Goal: Information Seeking & Learning: Learn about a topic

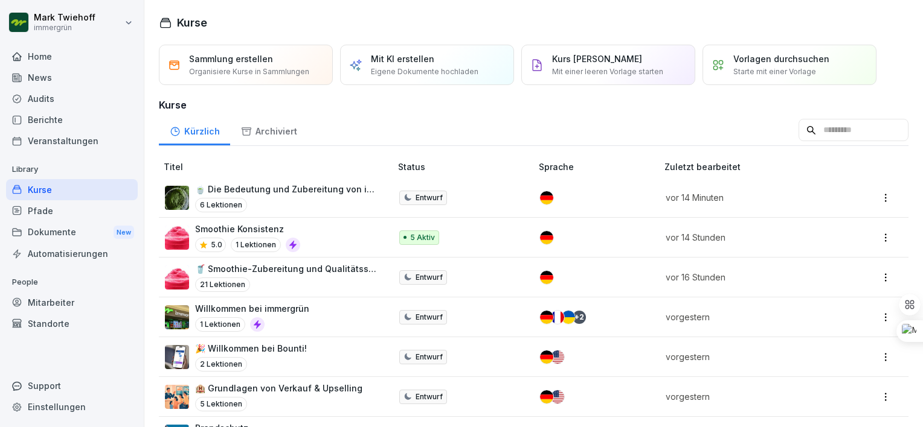
click at [249, 189] on p "🍵 Die Bedeutung und Zubereitung von immergrün Matchas" at bounding box center [287, 189] width 184 height 13
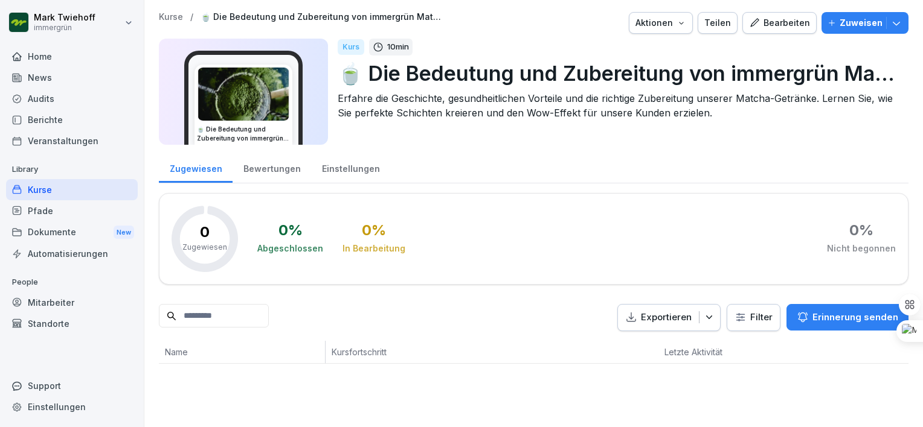
click at [64, 186] on div "Kurse" at bounding box center [72, 189] width 132 height 21
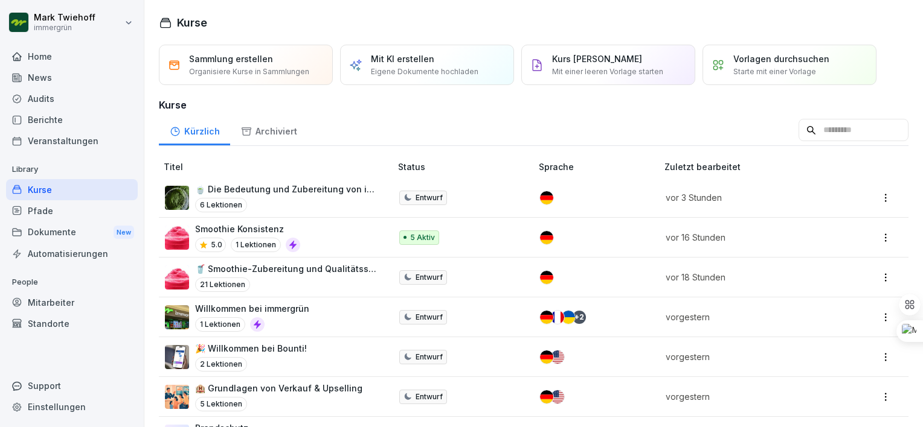
click at [293, 200] on div "6 Lektionen" at bounding box center [287, 205] width 184 height 14
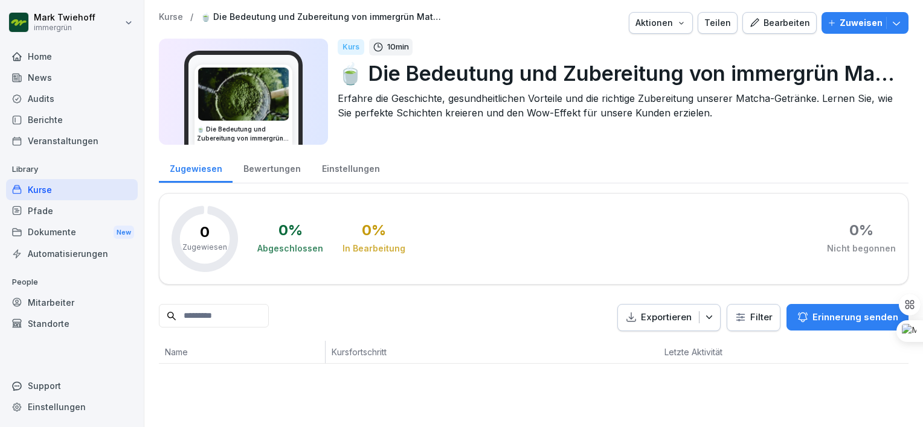
click at [57, 185] on div "Kurse" at bounding box center [72, 189] width 132 height 21
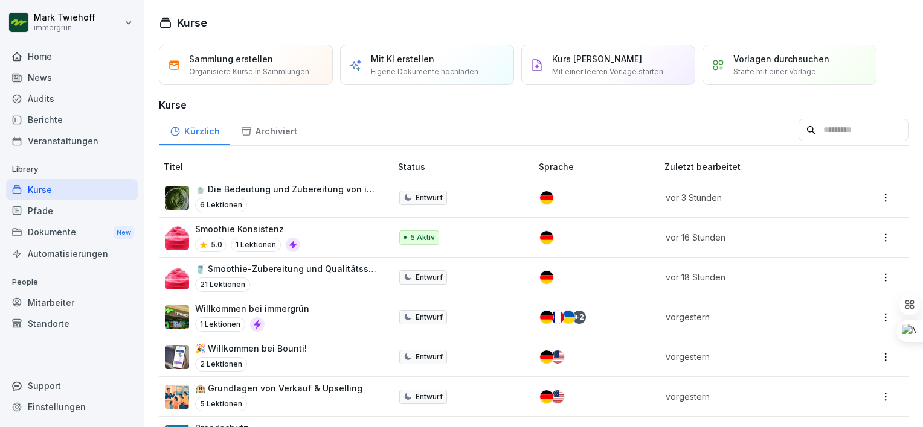
scroll to position [39, 0]
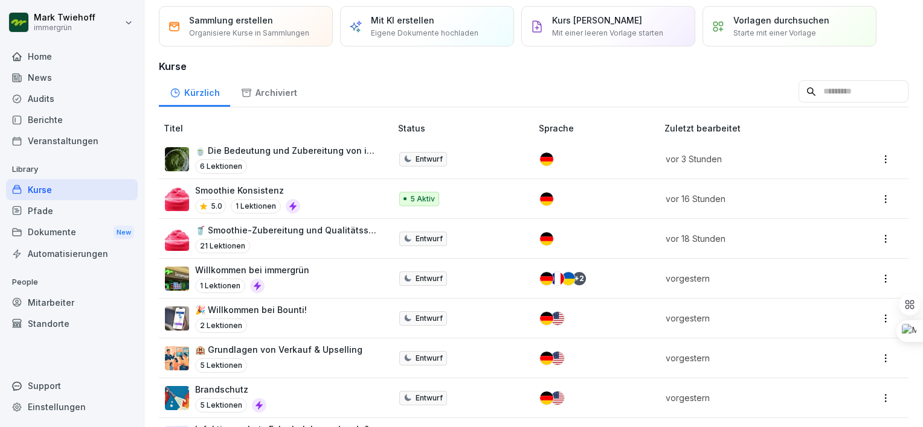
click at [242, 162] on p "6 Lektionen" at bounding box center [221, 166] width 52 height 14
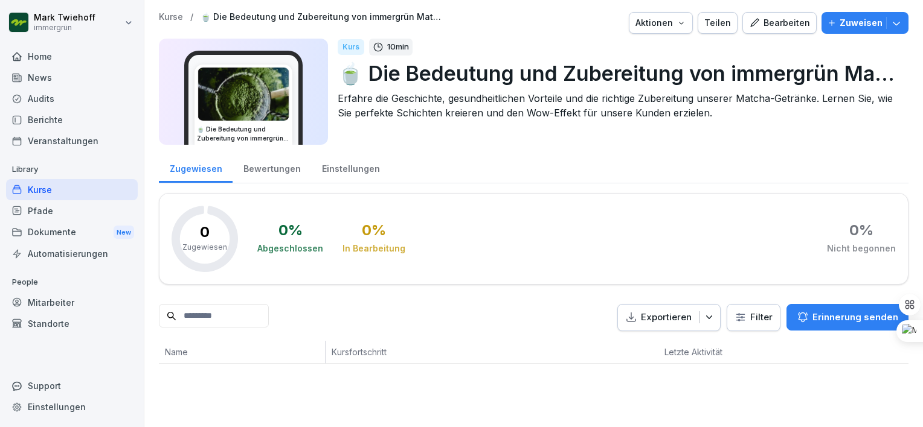
click at [63, 193] on div "Kurse" at bounding box center [72, 189] width 132 height 21
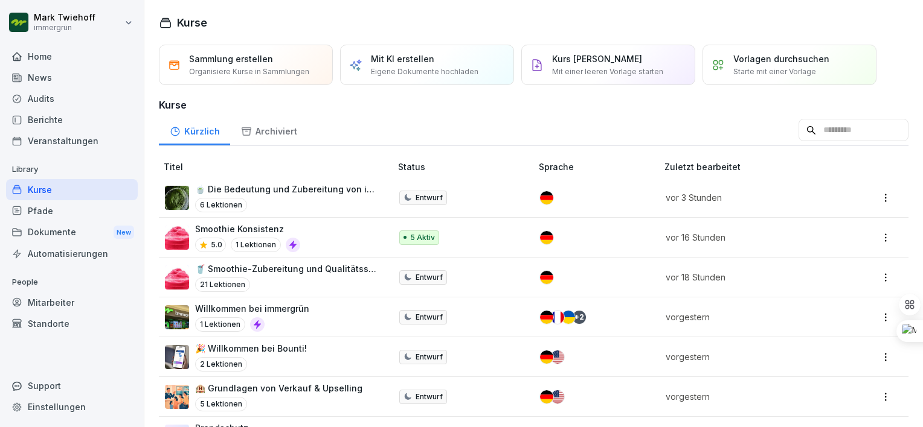
click at [235, 268] on p "🥤 Smoothie-Zubereitung und Qualitätsstandards bei immergrün" at bounding box center [287, 269] width 184 height 13
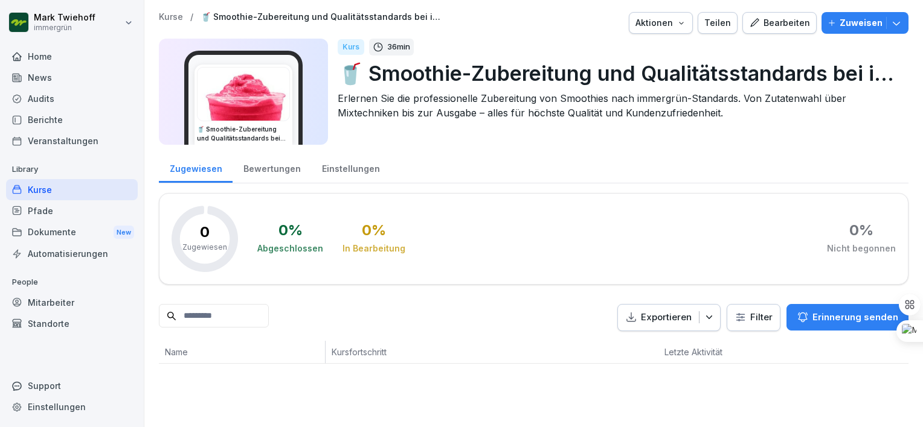
click at [65, 185] on div "Kurse" at bounding box center [72, 189] width 132 height 21
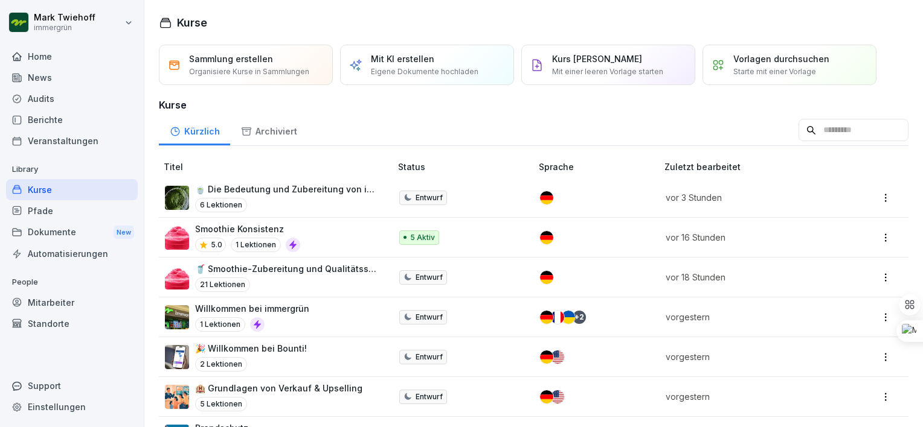
click at [51, 206] on div "Pfade" at bounding box center [72, 210] width 132 height 21
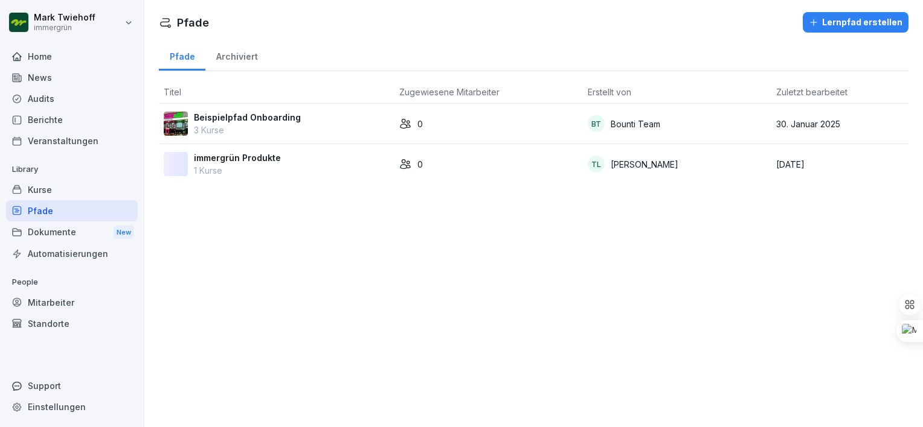
click at [232, 164] on p "1 Kurse" at bounding box center [237, 170] width 87 height 13
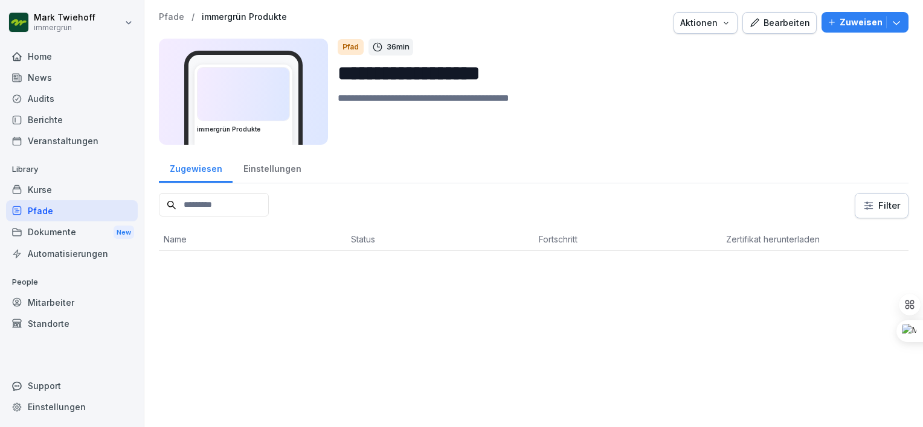
click at [57, 191] on div "Kurse" at bounding box center [72, 189] width 132 height 21
